Goal: Find specific page/section: Find specific page/section

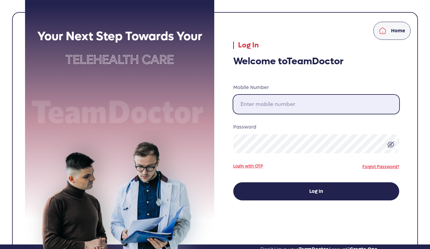
type input "[PHONE_NUMBER]"
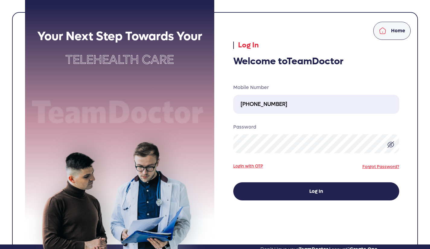
click at [315, 190] on button "Log In" at bounding box center [316, 191] width 166 height 18
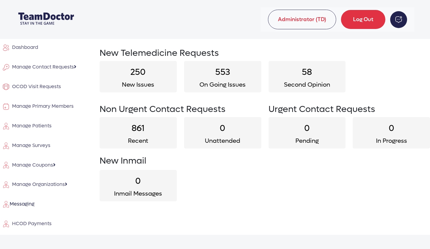
click at [38, 222] on span "HCOD Payments" at bounding box center [31, 224] width 42 height 6
